Goal: Task Accomplishment & Management: Use online tool/utility

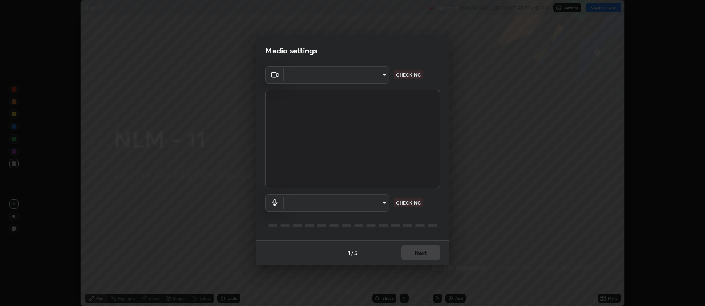
scroll to position [306, 705]
type input "ff6c2ab0558fce6a6a82d7d5f90cca75b578d0ecce094995c07ad100423c80ec"
click at [376, 200] on body "Erase all NLM - 11 Recording WAS SCHEDULED TO START AT 6:45 PM Settings START C…" at bounding box center [352, 153] width 705 height 306
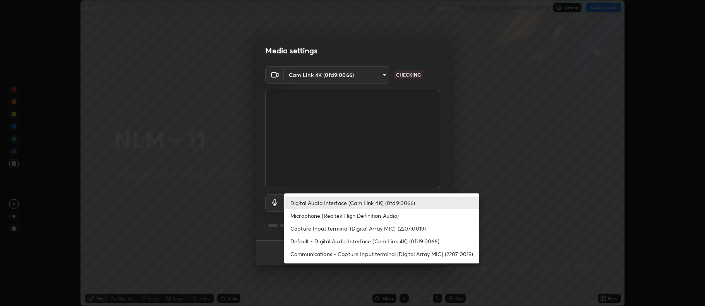
click at [378, 229] on li "Capture Input terminal (Digital Array MIC) (2207:0019)" at bounding box center [381, 228] width 195 height 13
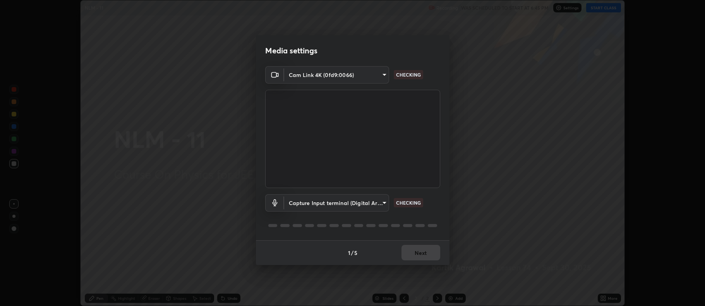
click at [371, 204] on body "Erase all NLM - 11 Recording WAS SCHEDULED TO START AT 6:45 PM Settings START C…" at bounding box center [352, 153] width 705 height 306
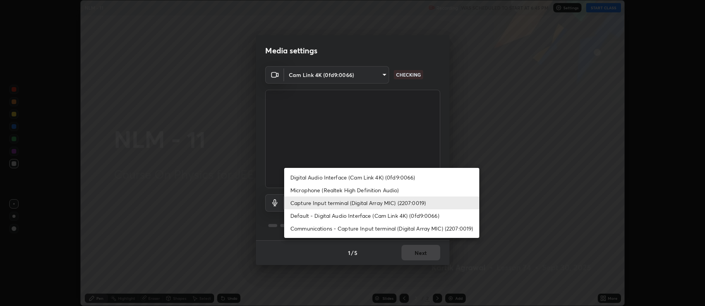
click at [375, 176] on li "Digital Audio Interface (Cam Link 4K) (0fd9:0066)" at bounding box center [381, 177] width 195 height 13
type input "c02de0821f74dbbd77b5c2f902ddfb4e5cfa4ce84945f56ef9e43fc5f55c7336"
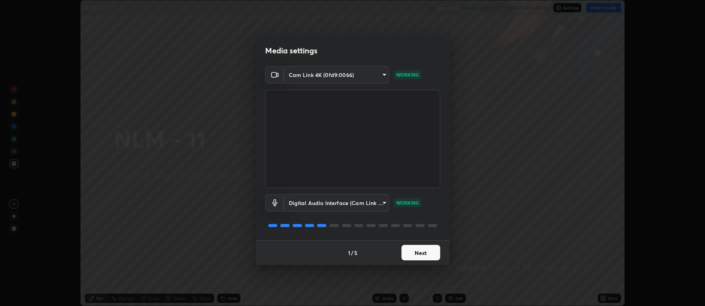
click at [438, 249] on button "Next" at bounding box center [420, 252] width 39 height 15
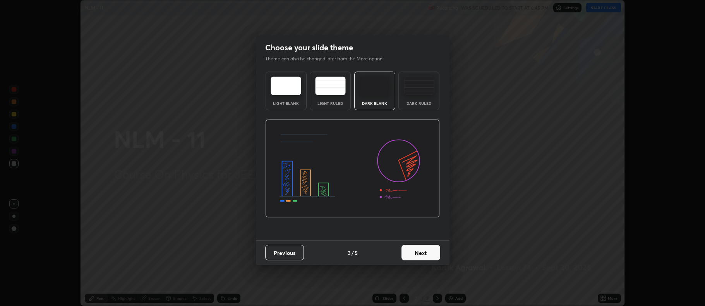
click at [436, 251] on button "Next" at bounding box center [420, 252] width 39 height 15
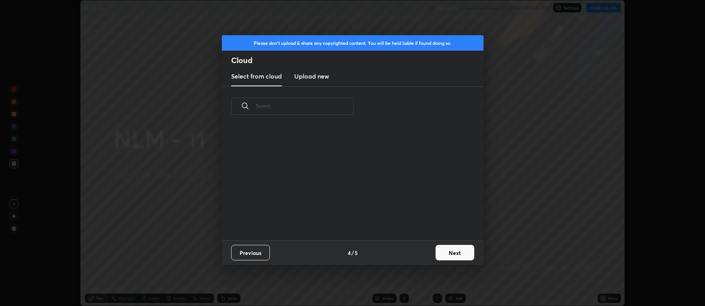
click at [454, 250] on button "Next" at bounding box center [454, 252] width 39 height 15
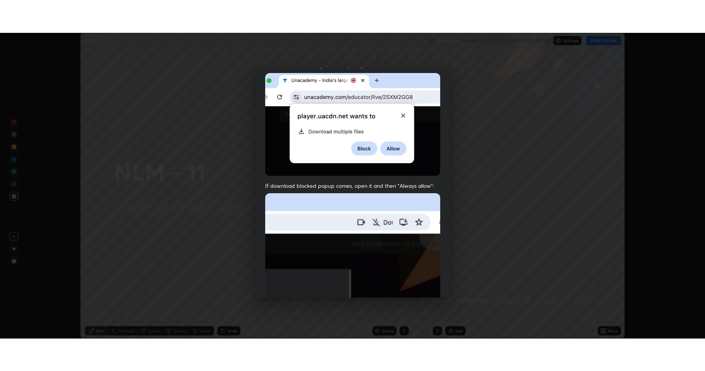
scroll to position [157, 0]
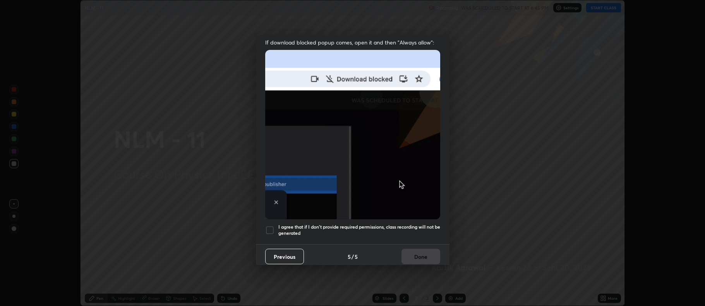
click at [275, 227] on div "I agree that if I don't provide required permissions, class recording will not …" at bounding box center [352, 230] width 175 height 9
click at [426, 249] on button "Done" at bounding box center [420, 256] width 39 height 15
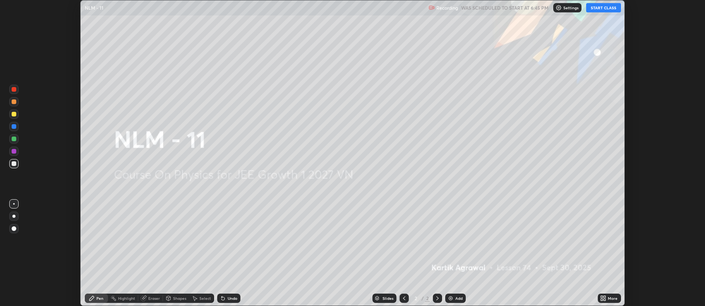
click at [614, 301] on div "More" at bounding box center [608, 298] width 23 height 9
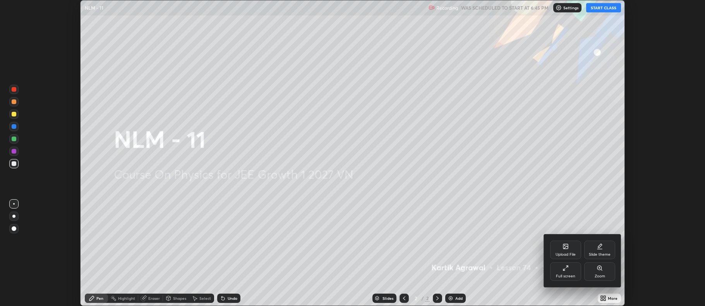
click at [576, 274] on div "Full screen" at bounding box center [565, 271] width 31 height 19
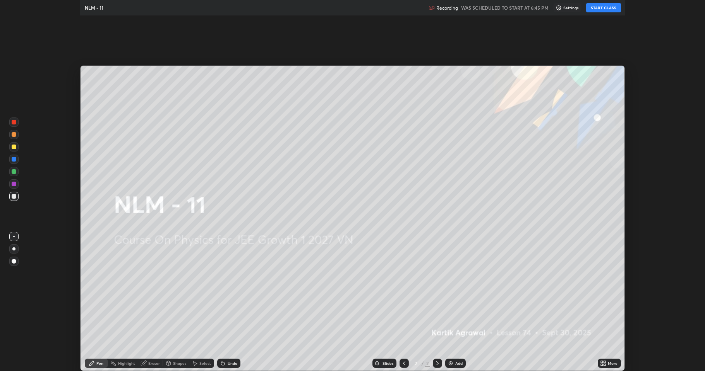
scroll to position [371, 705]
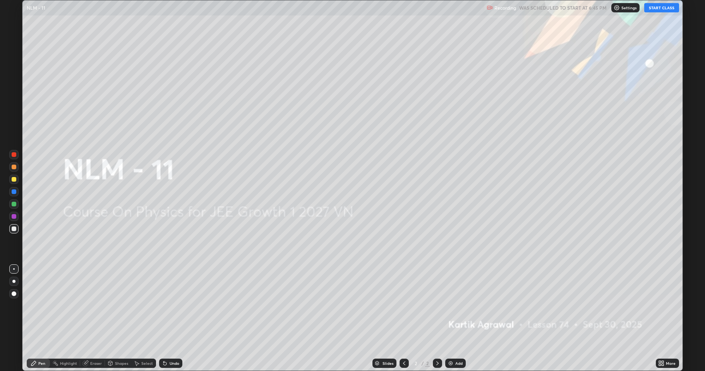
click at [662, 7] on button "START CLASS" at bounding box center [661, 7] width 35 height 9
click at [456, 306] on div "Add" at bounding box center [455, 363] width 21 height 9
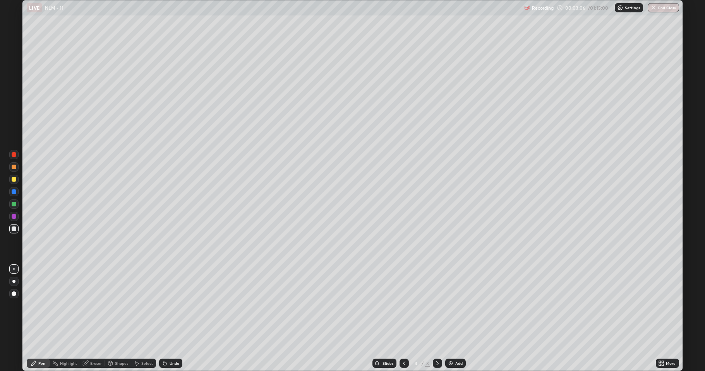
click at [15, 182] on div at bounding box center [13, 179] width 9 height 9
click at [14, 191] on div at bounding box center [14, 192] width 5 height 5
click at [14, 165] on div at bounding box center [14, 167] width 5 height 5
click at [13, 229] on div at bounding box center [14, 229] width 5 height 5
click at [12, 176] on div at bounding box center [13, 179] width 9 height 9
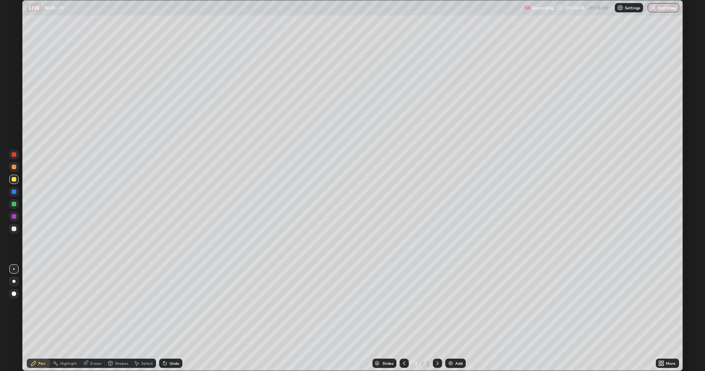
click at [12, 204] on div at bounding box center [14, 204] width 5 height 5
click at [169, 306] on div "Undo" at bounding box center [174, 364] width 10 height 4
click at [170, 306] on div "Undo" at bounding box center [170, 363] width 23 height 9
click at [15, 170] on div at bounding box center [13, 167] width 9 height 9
click at [13, 217] on div at bounding box center [14, 216] width 5 height 5
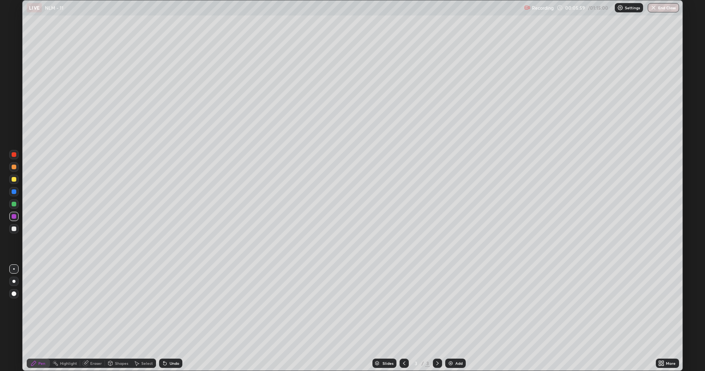
click at [456, 306] on div "Add" at bounding box center [455, 363] width 21 height 9
click at [12, 205] on div at bounding box center [14, 204] width 5 height 5
click at [116, 306] on div "Shapes" at bounding box center [121, 364] width 13 height 4
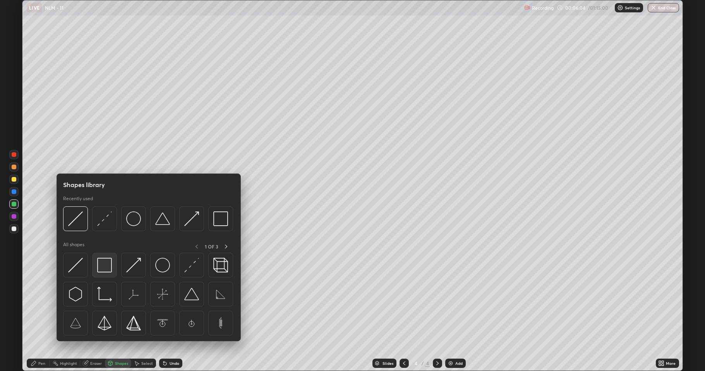
click at [104, 270] on img at bounding box center [104, 265] width 15 height 15
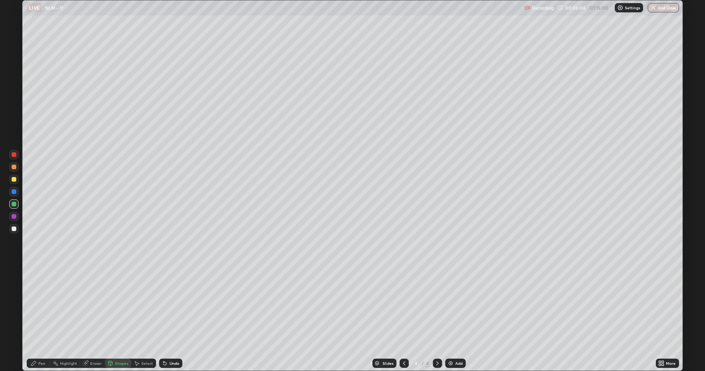
click at [15, 217] on div at bounding box center [14, 216] width 5 height 5
click at [43, 306] on div "Pen" at bounding box center [38, 363] width 23 height 9
click at [14, 179] on div at bounding box center [14, 179] width 5 height 5
click at [14, 166] on div at bounding box center [14, 167] width 5 height 5
click at [172, 306] on div "Undo" at bounding box center [174, 364] width 10 height 4
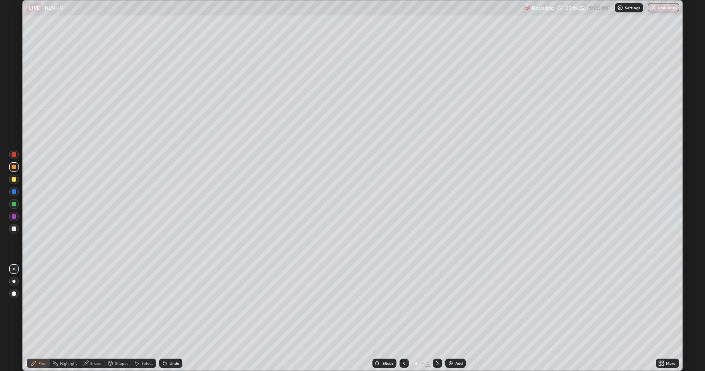
click at [171, 306] on div "Undo" at bounding box center [174, 364] width 10 height 4
click at [169, 306] on div "Undo" at bounding box center [174, 364] width 10 height 4
click at [171, 306] on div "Undo" at bounding box center [174, 364] width 10 height 4
click at [16, 229] on div at bounding box center [14, 229] width 5 height 5
click at [15, 204] on div at bounding box center [14, 204] width 5 height 5
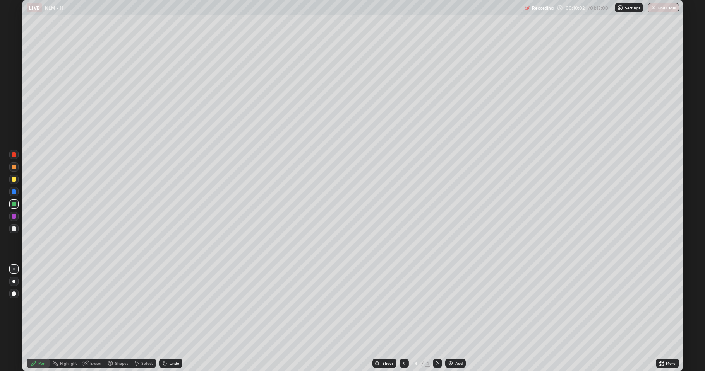
click at [14, 227] on div at bounding box center [14, 229] width 5 height 5
click at [455, 306] on div "Add" at bounding box center [458, 364] width 7 height 4
click at [13, 183] on div at bounding box center [13, 179] width 9 height 9
click at [119, 306] on div "Shapes" at bounding box center [121, 364] width 13 height 4
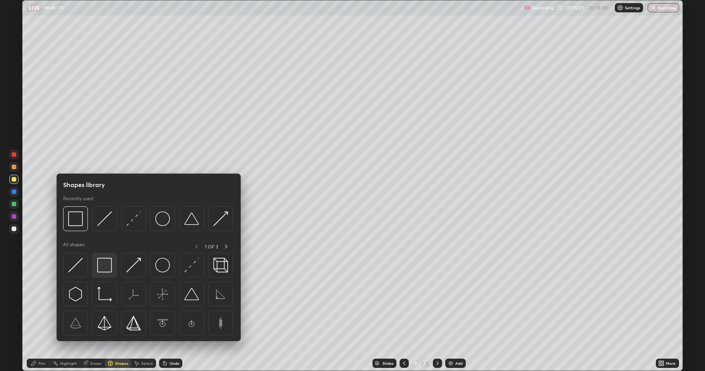
click at [106, 268] on img at bounding box center [104, 265] width 15 height 15
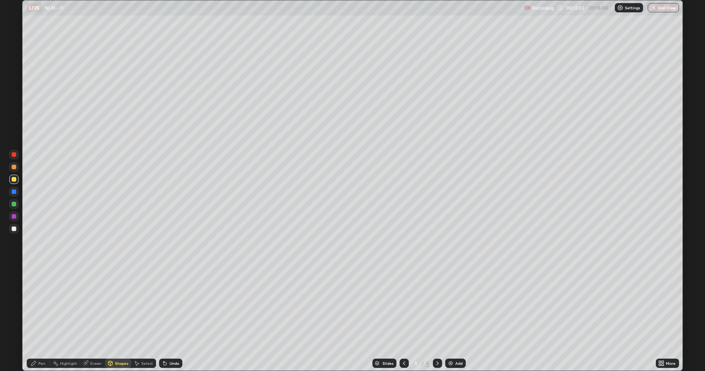
click at [15, 217] on div at bounding box center [14, 216] width 5 height 5
click at [40, 306] on div "Pen" at bounding box center [41, 364] width 7 height 4
click at [14, 167] on div at bounding box center [14, 167] width 5 height 5
click at [113, 306] on div "Shapes" at bounding box center [118, 363] width 26 height 9
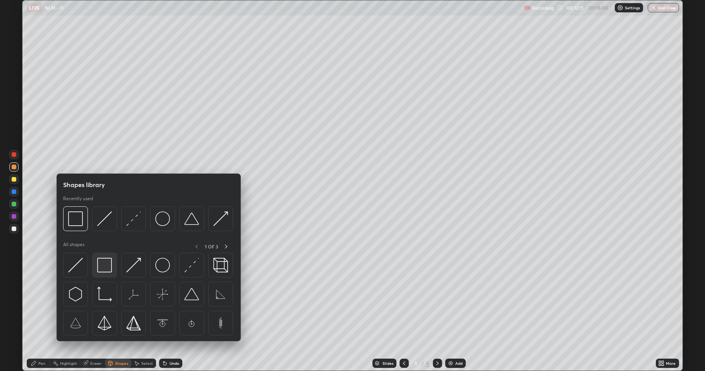
click at [108, 270] on img at bounding box center [104, 265] width 15 height 15
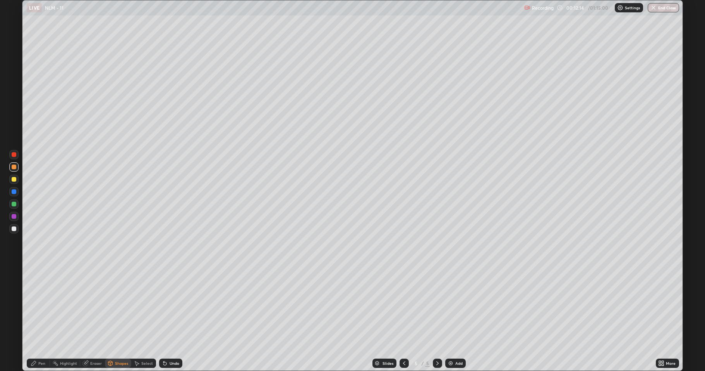
click at [14, 179] on div at bounding box center [14, 179] width 5 height 5
click at [44, 306] on div "Pen" at bounding box center [38, 363] width 23 height 9
click at [13, 229] on div at bounding box center [14, 229] width 5 height 5
click at [13, 181] on div at bounding box center [14, 179] width 5 height 5
click at [14, 204] on div at bounding box center [14, 204] width 5 height 5
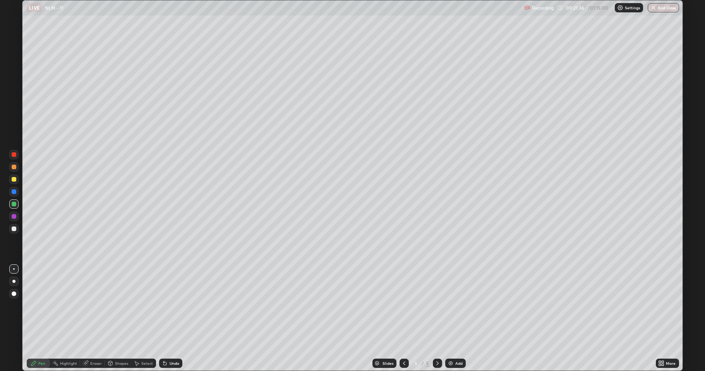
click at [14, 179] on div at bounding box center [14, 179] width 5 height 5
click at [14, 229] on div at bounding box center [14, 229] width 5 height 5
click at [15, 228] on div at bounding box center [14, 229] width 5 height 5
click at [14, 217] on div at bounding box center [14, 216] width 5 height 5
click at [12, 205] on div at bounding box center [14, 204] width 5 height 5
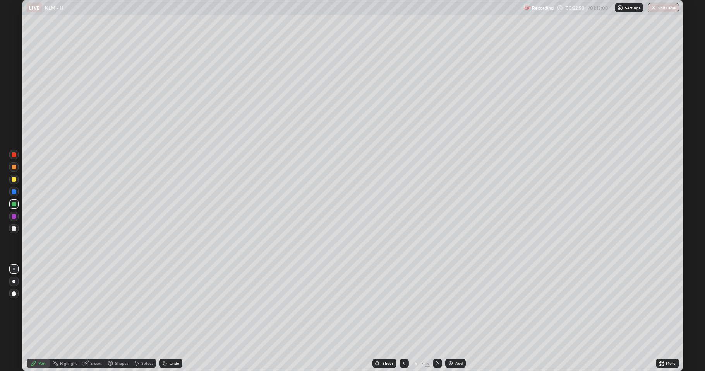
click at [171, 306] on div "Undo" at bounding box center [174, 364] width 10 height 4
click at [11, 229] on div at bounding box center [13, 228] width 9 height 9
click at [166, 306] on icon at bounding box center [165, 364] width 6 height 6
click at [14, 204] on div at bounding box center [14, 204] width 5 height 5
click at [14, 229] on div at bounding box center [14, 229] width 5 height 5
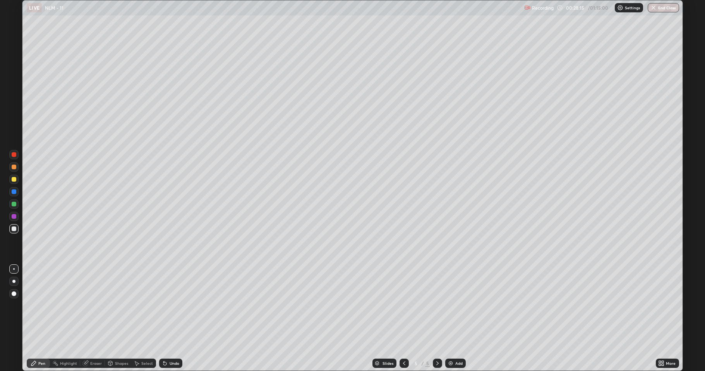
click at [457, 306] on div "Add" at bounding box center [458, 364] width 7 height 4
click at [110, 306] on icon at bounding box center [110, 364] width 0 height 3
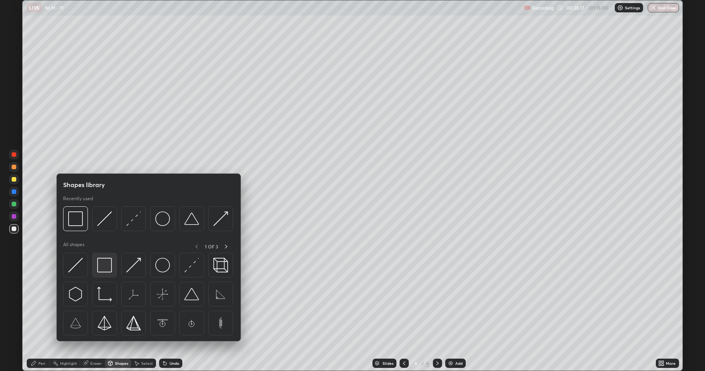
click at [108, 264] on img at bounding box center [104, 265] width 15 height 15
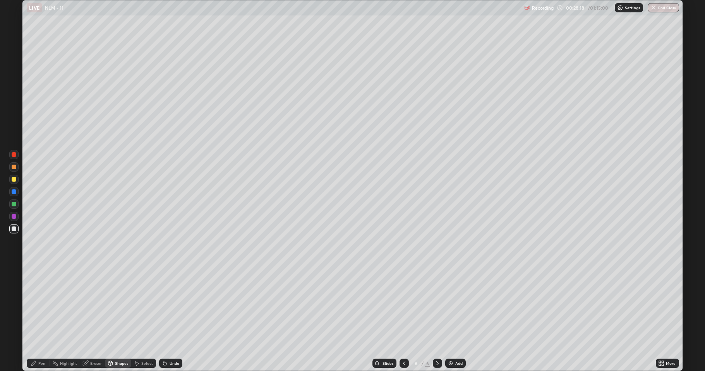
click at [13, 214] on div at bounding box center [14, 216] width 5 height 5
click at [15, 168] on div at bounding box center [14, 167] width 5 height 5
click at [14, 180] on div at bounding box center [14, 179] width 5 height 5
click at [14, 229] on div at bounding box center [14, 229] width 5 height 5
click at [39, 306] on div "Pen" at bounding box center [41, 364] width 7 height 4
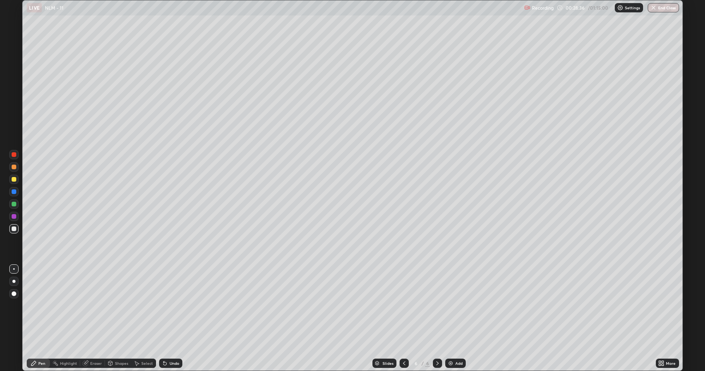
click at [17, 229] on div at bounding box center [13, 228] width 9 height 9
click at [14, 181] on div at bounding box center [14, 179] width 5 height 5
click at [13, 215] on div at bounding box center [14, 216] width 5 height 5
click at [15, 229] on div at bounding box center [14, 229] width 5 height 5
click at [15, 168] on div at bounding box center [14, 167] width 5 height 5
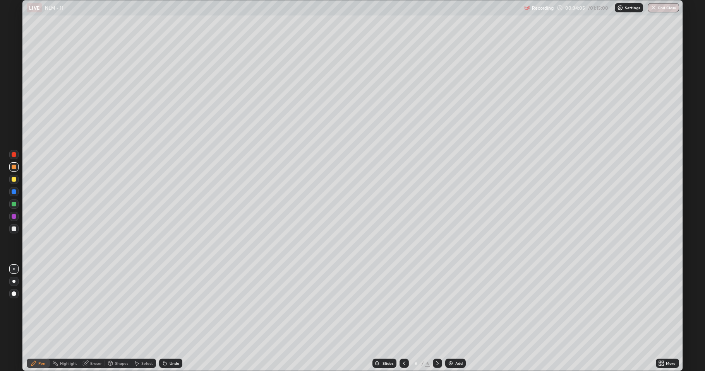
click at [16, 190] on div at bounding box center [13, 191] width 9 height 9
click at [14, 229] on div at bounding box center [14, 229] width 5 height 5
click at [13, 217] on div at bounding box center [14, 216] width 5 height 5
click at [15, 232] on div at bounding box center [13, 228] width 9 height 9
click at [13, 204] on div at bounding box center [14, 204] width 5 height 5
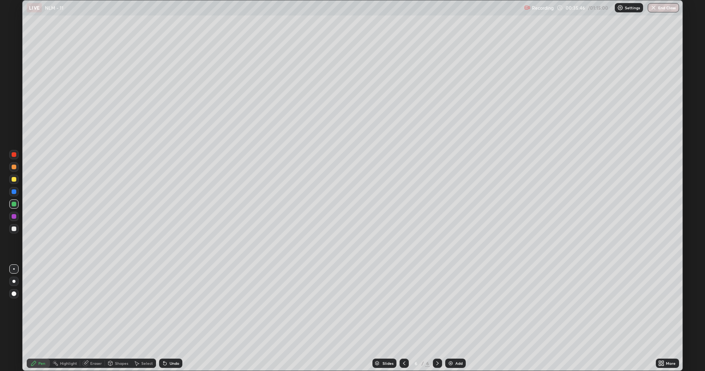
click at [14, 229] on div at bounding box center [14, 229] width 5 height 5
click at [403, 306] on icon at bounding box center [404, 364] width 6 height 6
click at [436, 306] on icon at bounding box center [437, 364] width 6 height 6
click at [14, 169] on div at bounding box center [14, 167] width 5 height 5
click at [454, 306] on div "Add" at bounding box center [455, 363] width 21 height 9
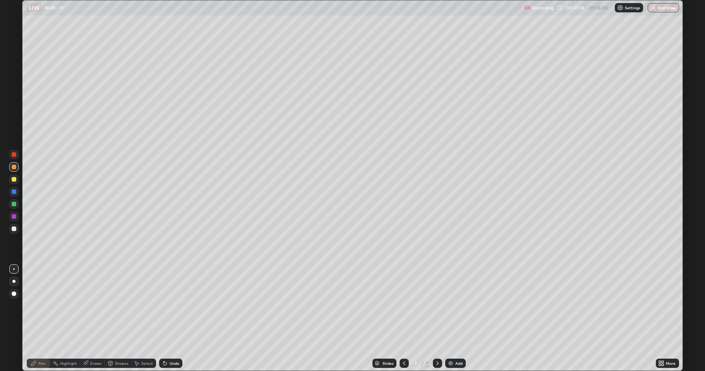
click at [12, 192] on div at bounding box center [14, 192] width 5 height 5
click at [14, 180] on div at bounding box center [14, 179] width 5 height 5
click at [88, 306] on div "Eraser" at bounding box center [92, 363] width 25 height 9
click at [36, 306] on icon at bounding box center [34, 364] width 6 height 6
click at [15, 192] on div at bounding box center [14, 192] width 5 height 5
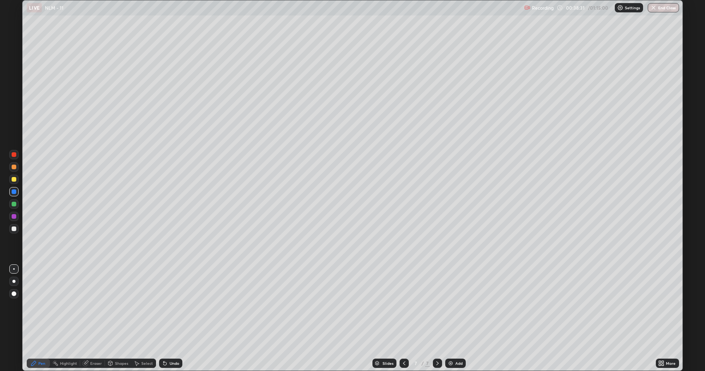
click at [403, 306] on icon at bounding box center [404, 364] width 6 height 6
click at [435, 306] on icon at bounding box center [437, 364] width 6 height 6
click at [453, 306] on div "Slides 7 / 7 Add" at bounding box center [418, 363] width 473 height 15
click at [448, 306] on img at bounding box center [450, 364] width 6 height 6
click at [18, 168] on div at bounding box center [13, 167] width 9 height 9
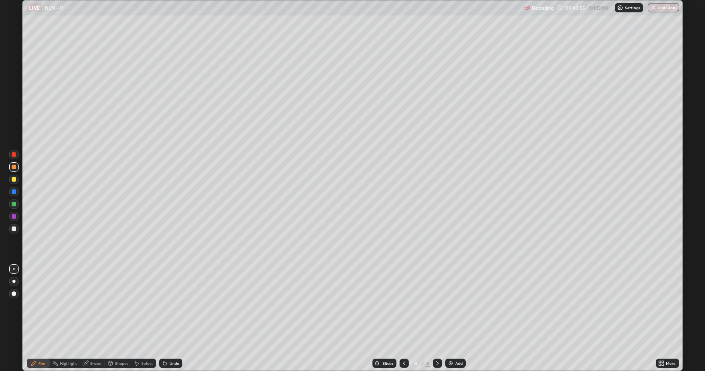
click at [15, 194] on div at bounding box center [14, 192] width 5 height 5
click at [113, 306] on icon at bounding box center [110, 364] width 6 height 6
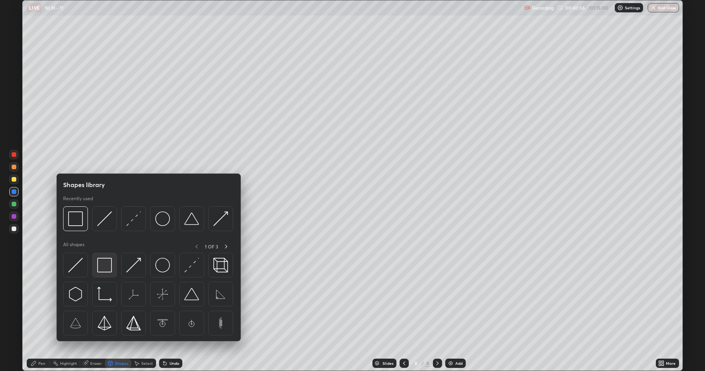
click at [104, 267] on img at bounding box center [104, 265] width 15 height 15
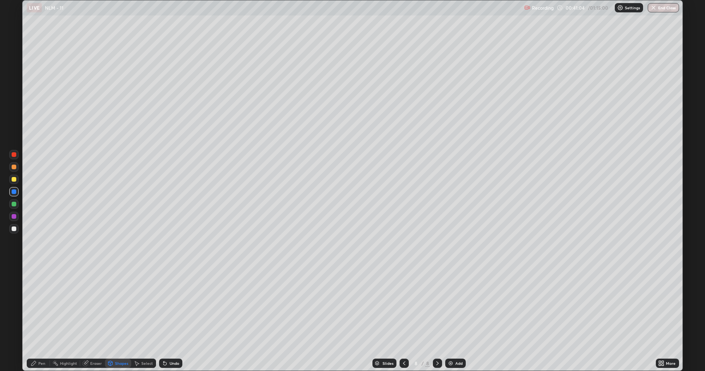
click at [169, 306] on div "Undo" at bounding box center [174, 364] width 10 height 4
click at [168, 306] on div "Undo" at bounding box center [170, 363] width 23 height 9
click at [36, 306] on icon at bounding box center [34, 364] width 6 height 6
click at [14, 180] on div at bounding box center [14, 179] width 5 height 5
click at [115, 306] on div "Shapes" at bounding box center [121, 364] width 13 height 4
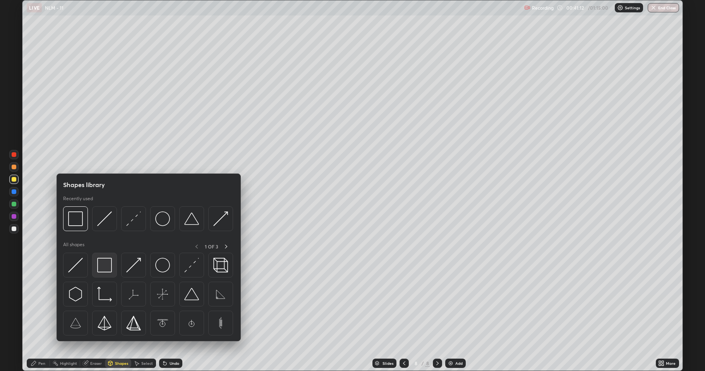
click at [108, 265] on img at bounding box center [104, 265] width 15 height 15
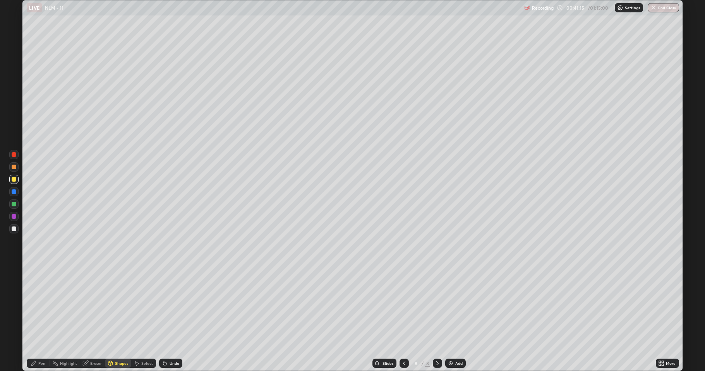
click at [14, 168] on div at bounding box center [14, 167] width 5 height 5
click at [39, 306] on div "Pen" at bounding box center [41, 364] width 7 height 4
click at [14, 229] on div at bounding box center [14, 229] width 5 height 5
click at [169, 306] on div "Undo" at bounding box center [174, 364] width 10 height 4
click at [13, 205] on div at bounding box center [14, 204] width 5 height 5
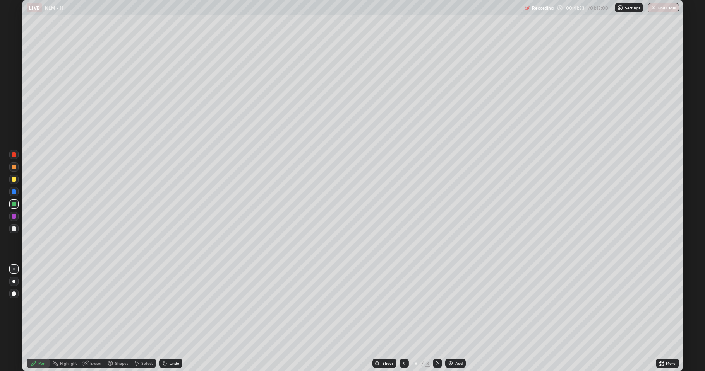
click at [15, 228] on div at bounding box center [14, 229] width 5 height 5
click at [96, 306] on div "Eraser" at bounding box center [96, 364] width 12 height 4
click at [34, 306] on icon at bounding box center [33, 363] width 5 height 5
click at [14, 204] on div at bounding box center [14, 204] width 5 height 5
click at [169, 306] on div "Undo" at bounding box center [174, 364] width 10 height 4
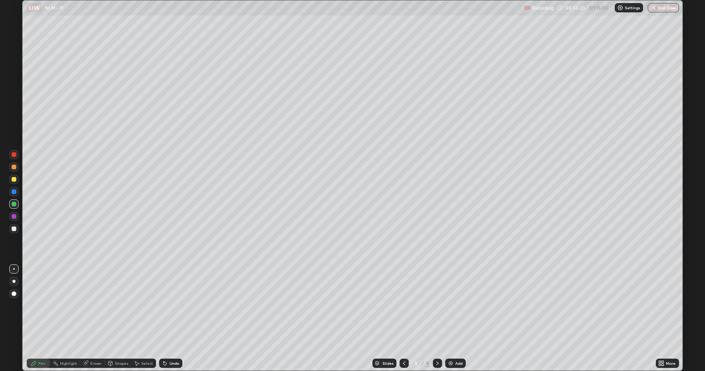
click at [14, 169] on div at bounding box center [14, 167] width 5 height 5
click at [666, 9] on button "End Class" at bounding box center [662, 7] width 31 height 9
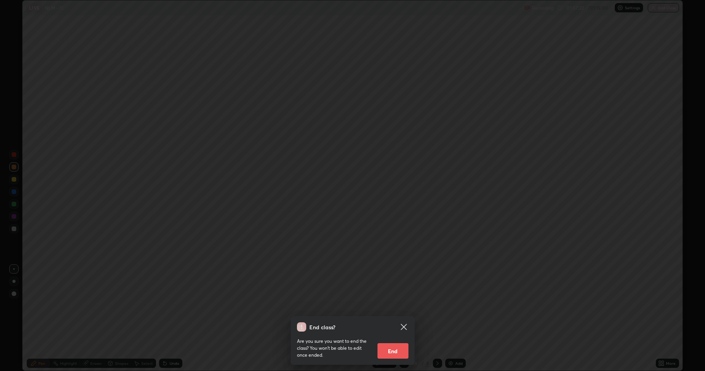
click at [404, 306] on button "End" at bounding box center [392, 351] width 31 height 15
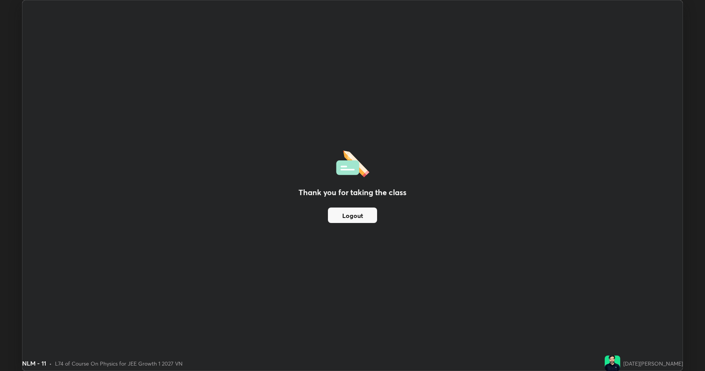
click at [353, 217] on button "Logout" at bounding box center [352, 215] width 49 height 15
